Goal: Information Seeking & Learning: Learn about a topic

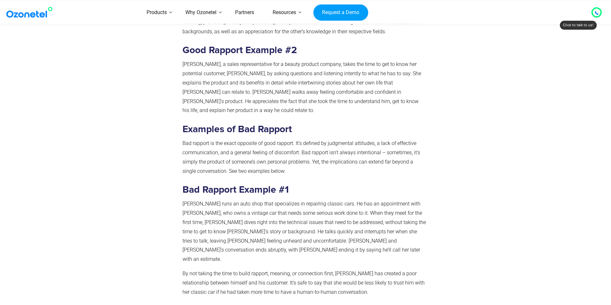
scroll to position [769, 0]
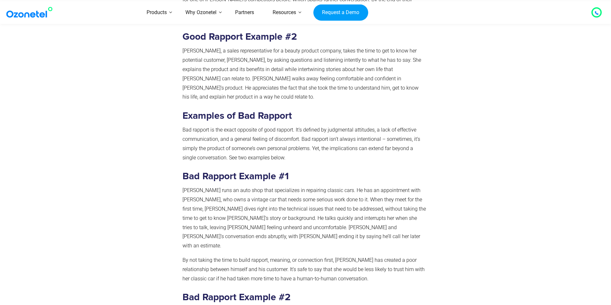
click at [366, 256] on p "By not taking the time to build rapport, meaning, or connection first, [PERSON_…" at bounding box center [303, 270] width 243 height 28
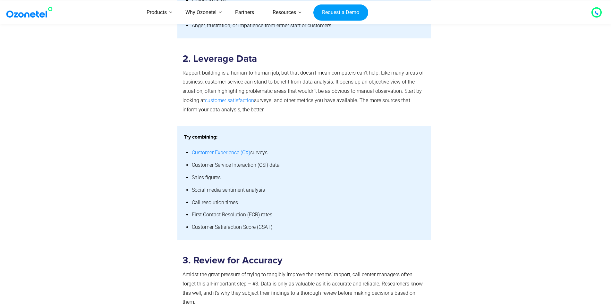
scroll to position [2211, 0]
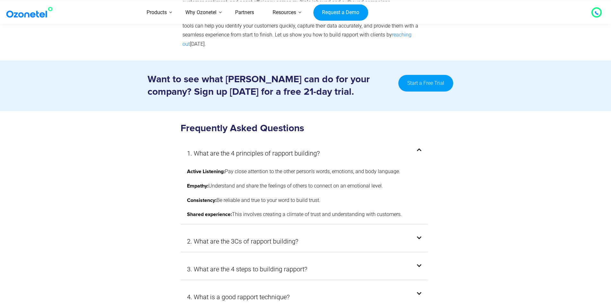
scroll to position [3397, 0]
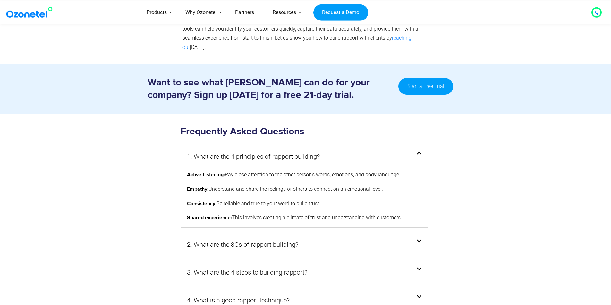
click at [420, 239] on icon at bounding box center [419, 241] width 4 height 5
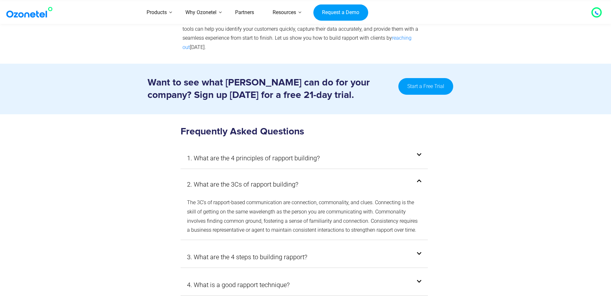
click at [370, 198] on p "The 3C’s of rapport-based communication are connection, commonality, and clues.…" at bounding box center [304, 216] width 235 height 37
click at [378, 247] on div "3. What are the 4 steps to building rapport?" at bounding box center [303, 257] width 247 height 21
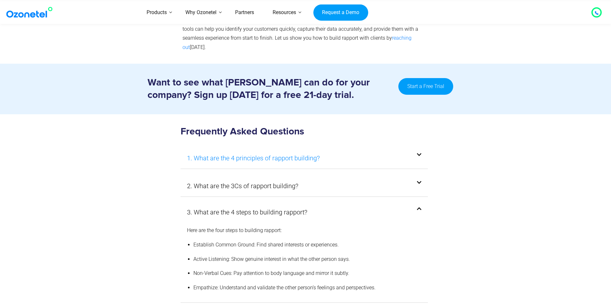
click at [305, 153] on link "1. What are the 4 principles of rapport building?" at bounding box center [253, 159] width 133 height 12
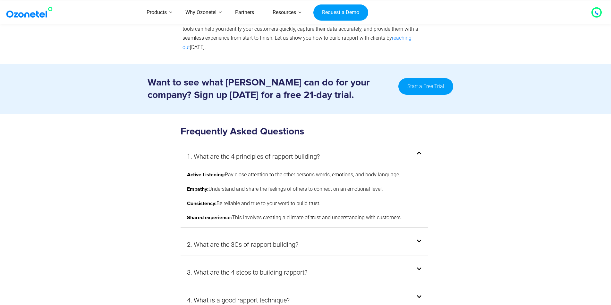
drag, startPoint x: 402, startPoint y: 172, endPoint x: 187, endPoint y: 127, distance: 219.8
click at [187, 166] on div "Active Listening: Pay close attention to the other person’s words, emotions, an…" at bounding box center [303, 197] width 247 height 62
copy div "Active Listening: Pay close attention to the other person’s words, emotions, an…"
